Goal: Check status: Check status

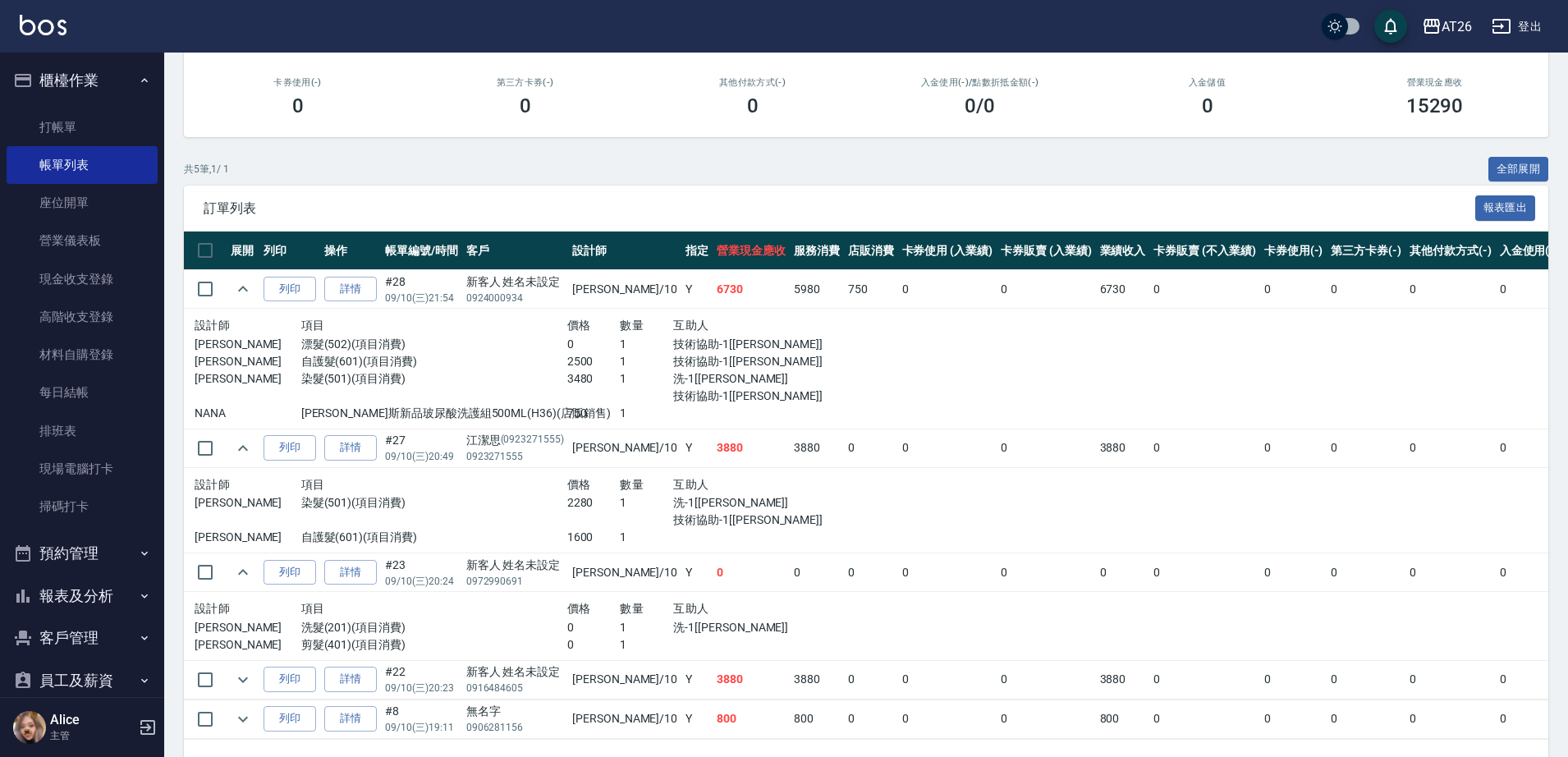
scroll to position [287, 0]
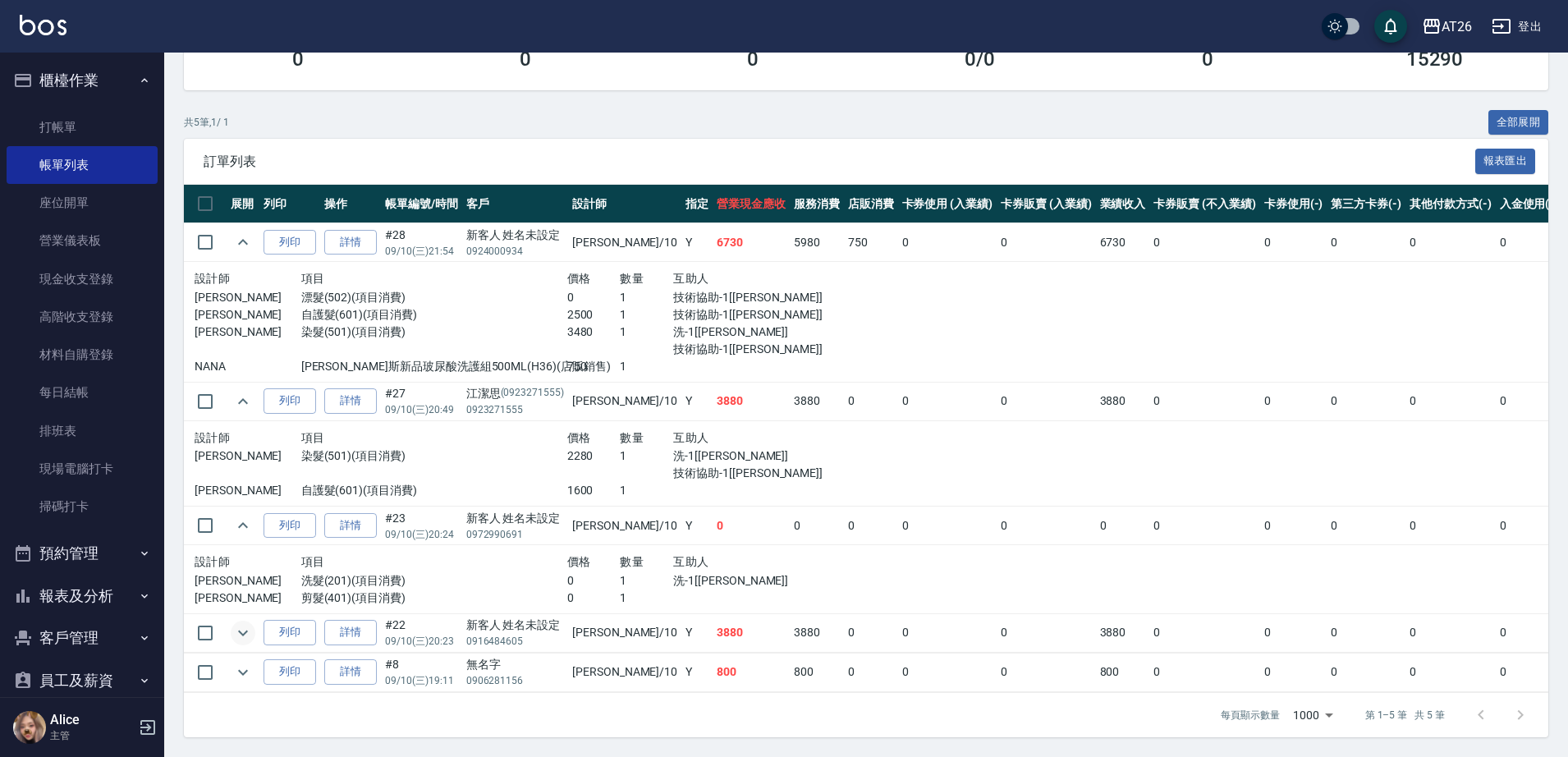
click at [244, 623] on icon "expand row" at bounding box center [243, 633] width 20 height 20
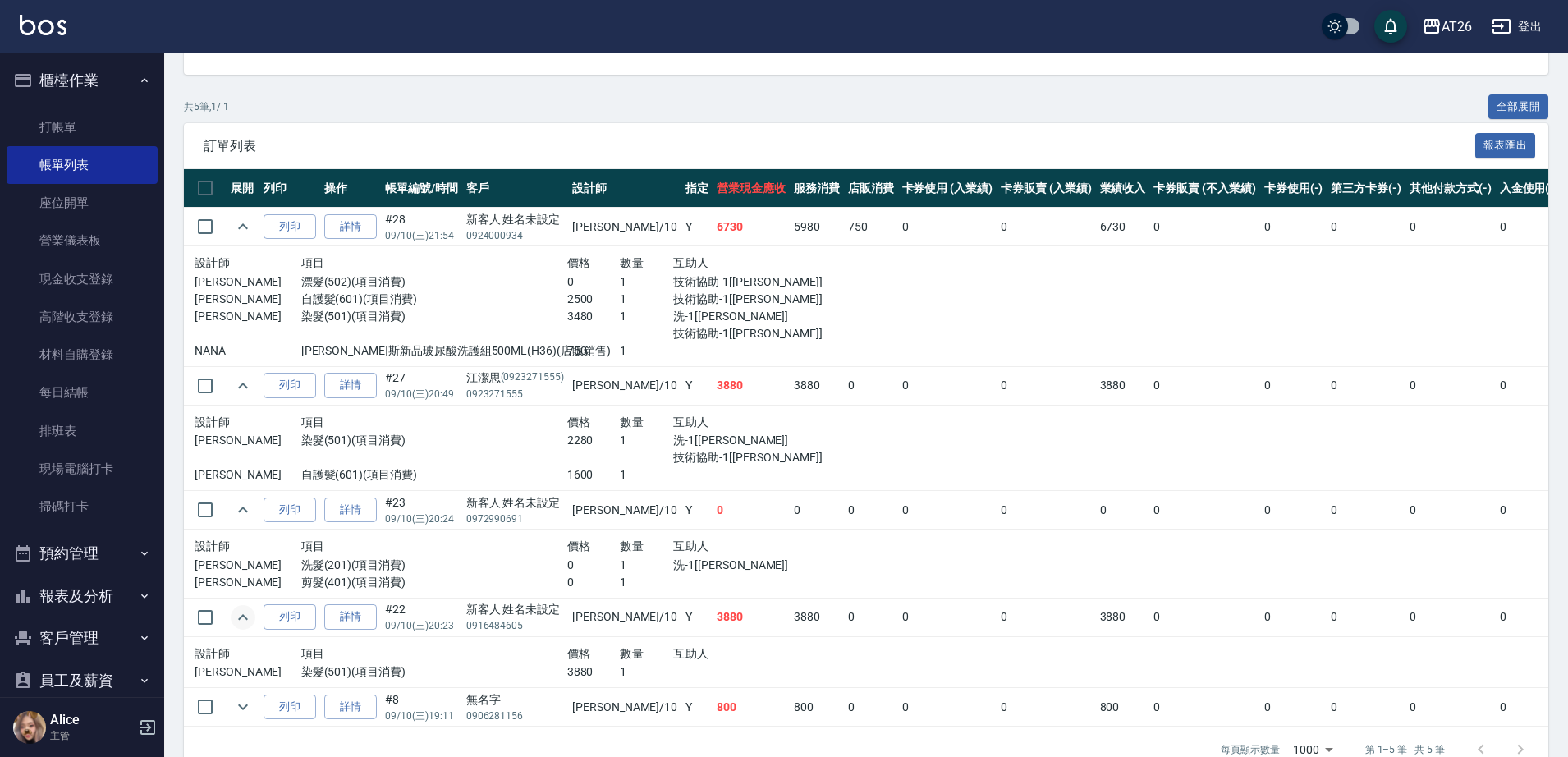
scroll to position [337, 0]
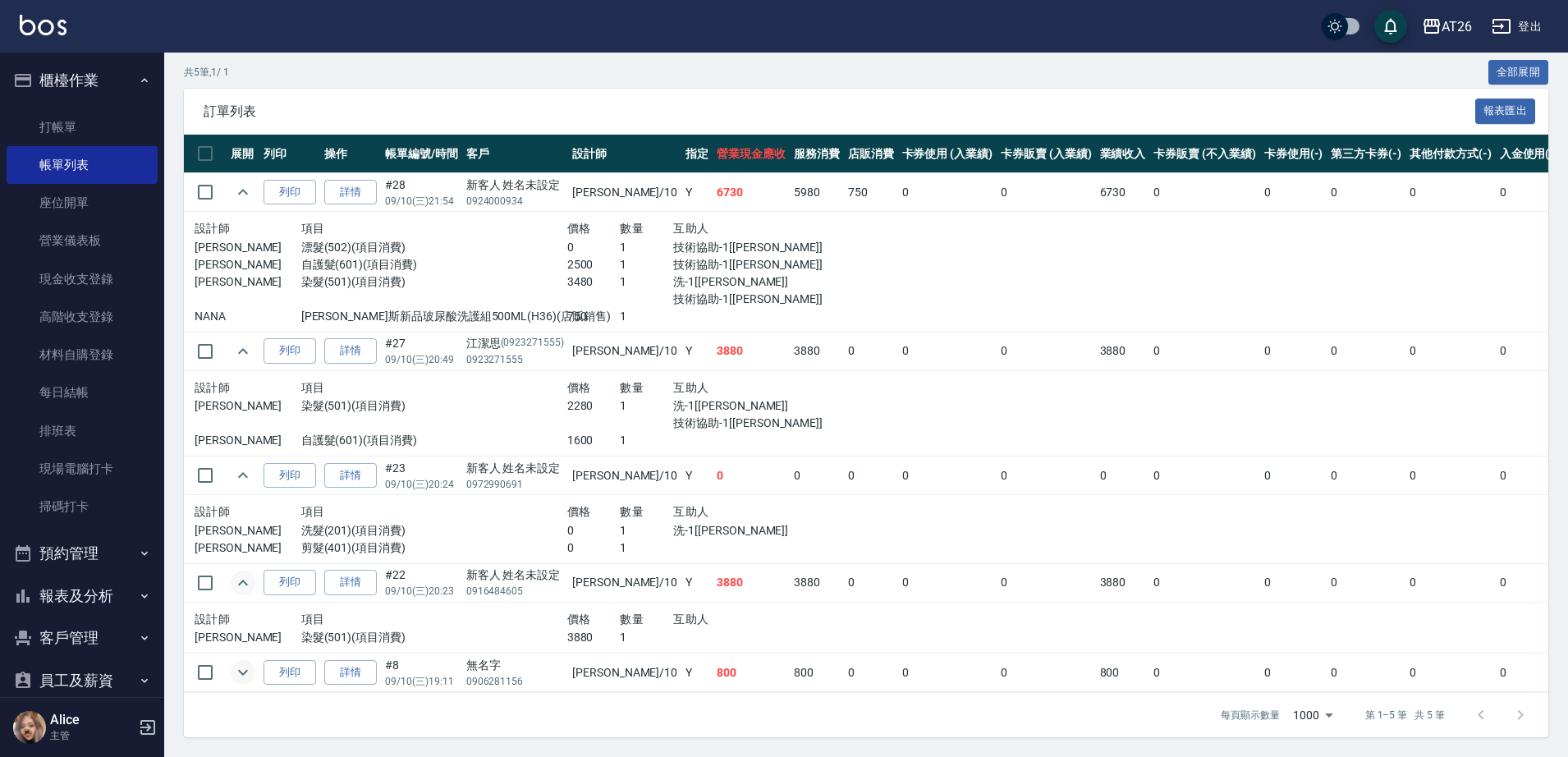
click at [243, 663] on icon "expand row" at bounding box center [243, 673] width 20 height 20
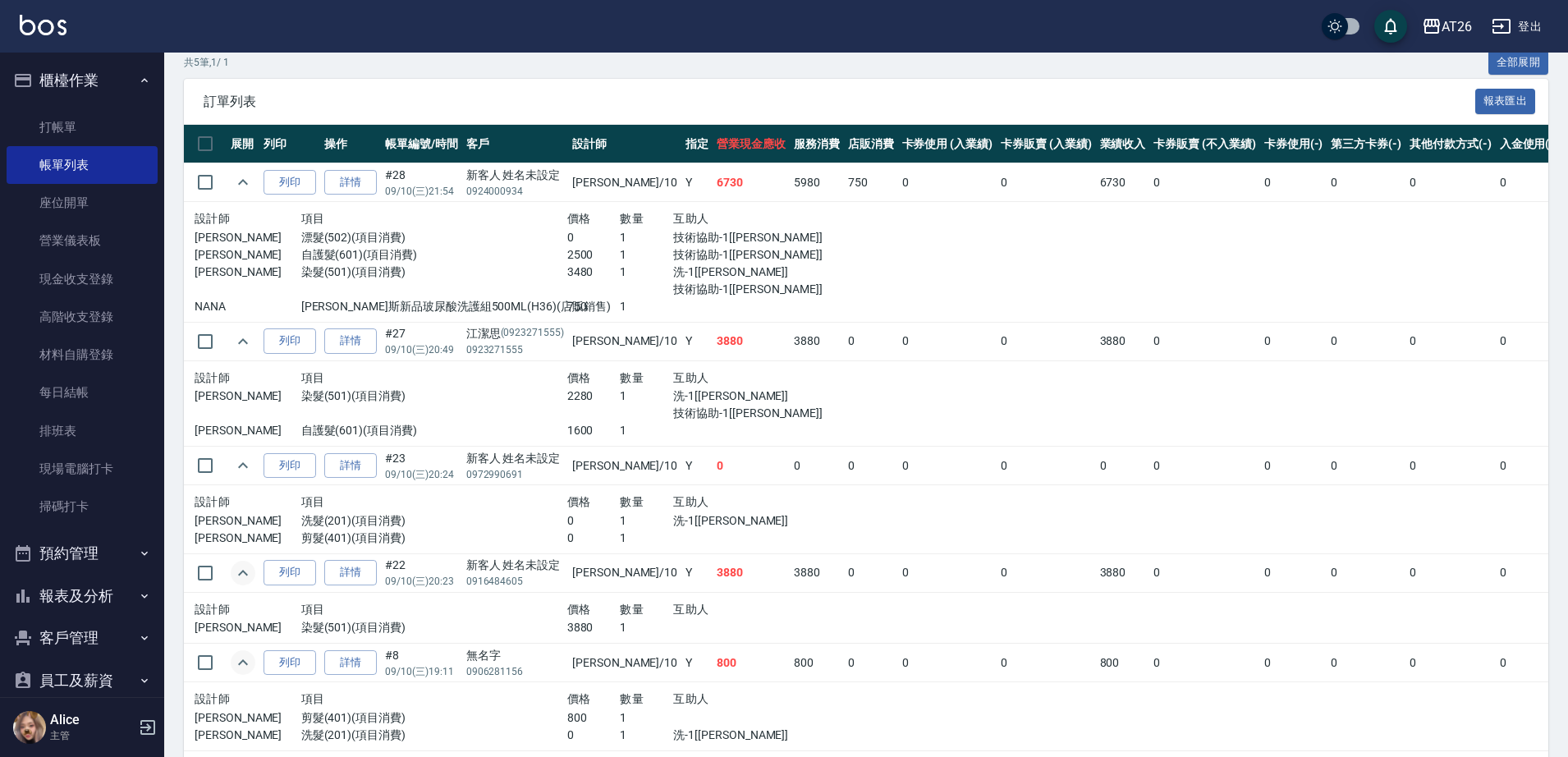
scroll to position [405, 0]
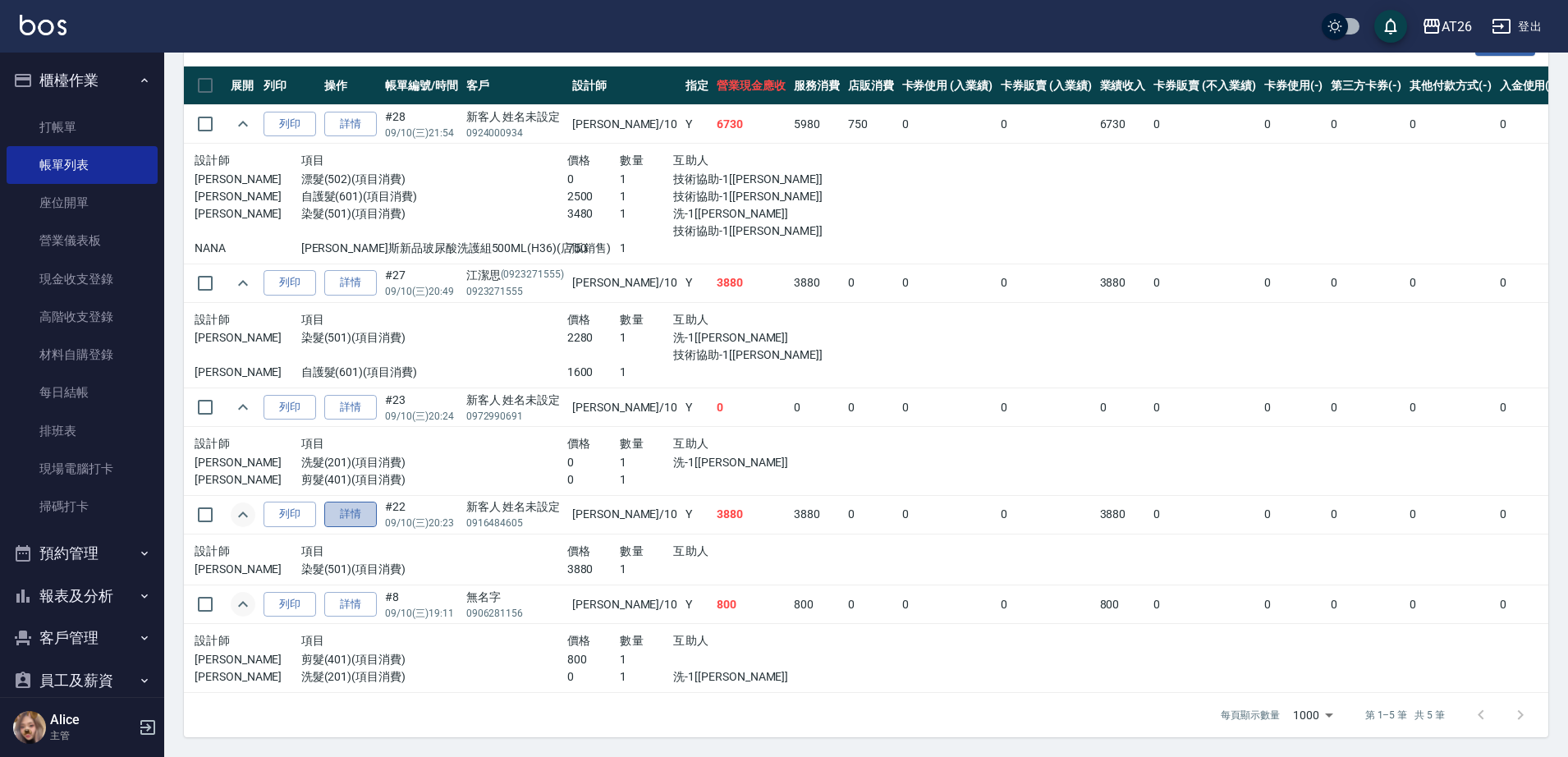
click at [367, 501] on link "詳情" at bounding box center [351, 514] width 53 height 25
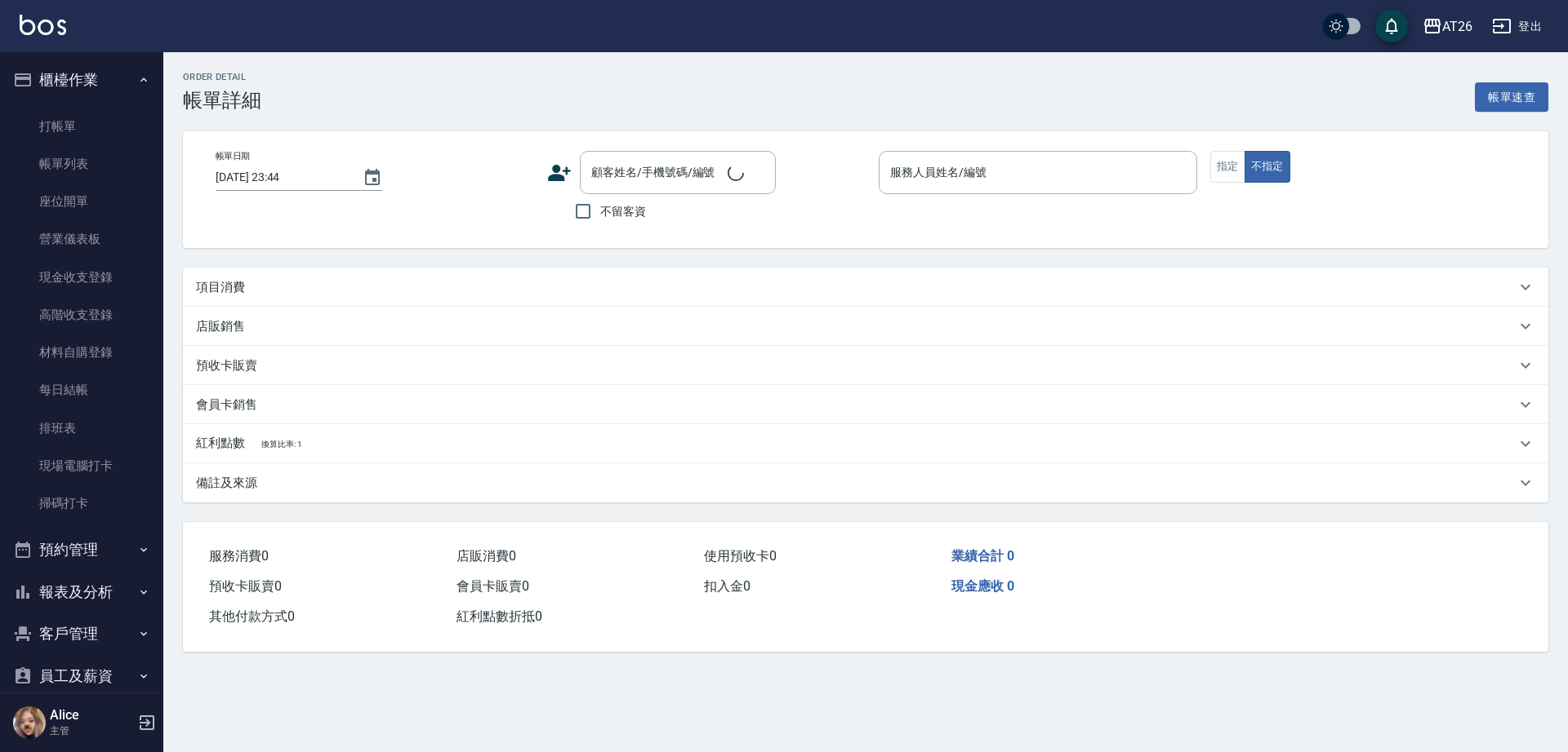
type input "[DATE] 20:23"
type input "[PERSON_NAME]-10"
type input "380"
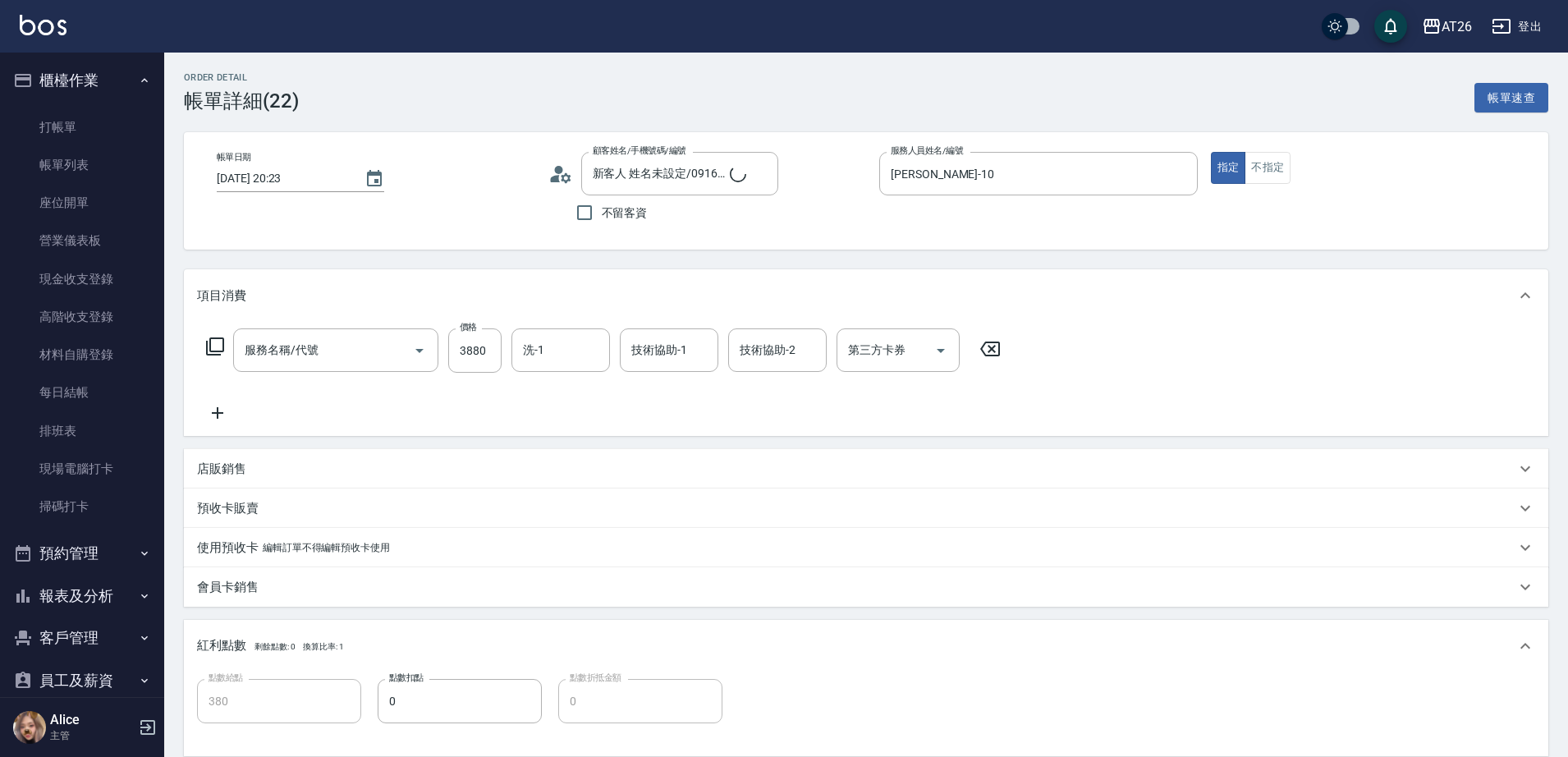
type input "新客人 姓名未設定/0916484605/null"
type input "染髮(501)"
